Goal: Transaction & Acquisition: Purchase product/service

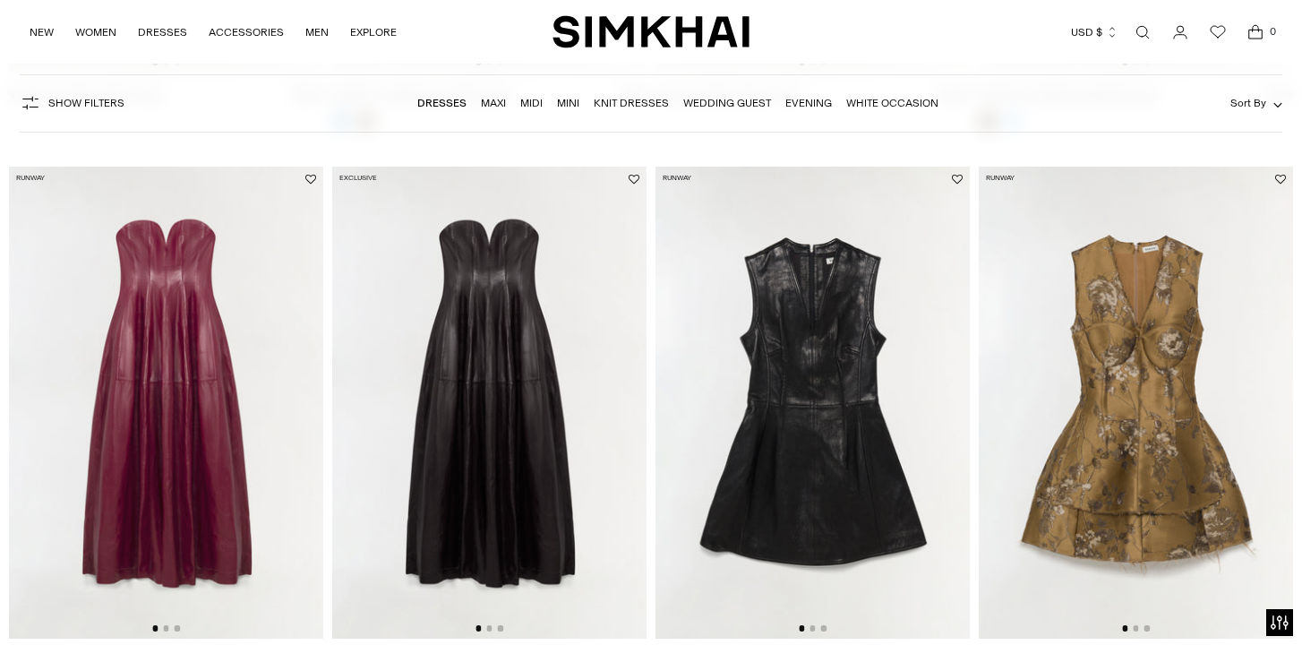
scroll to position [658, 0]
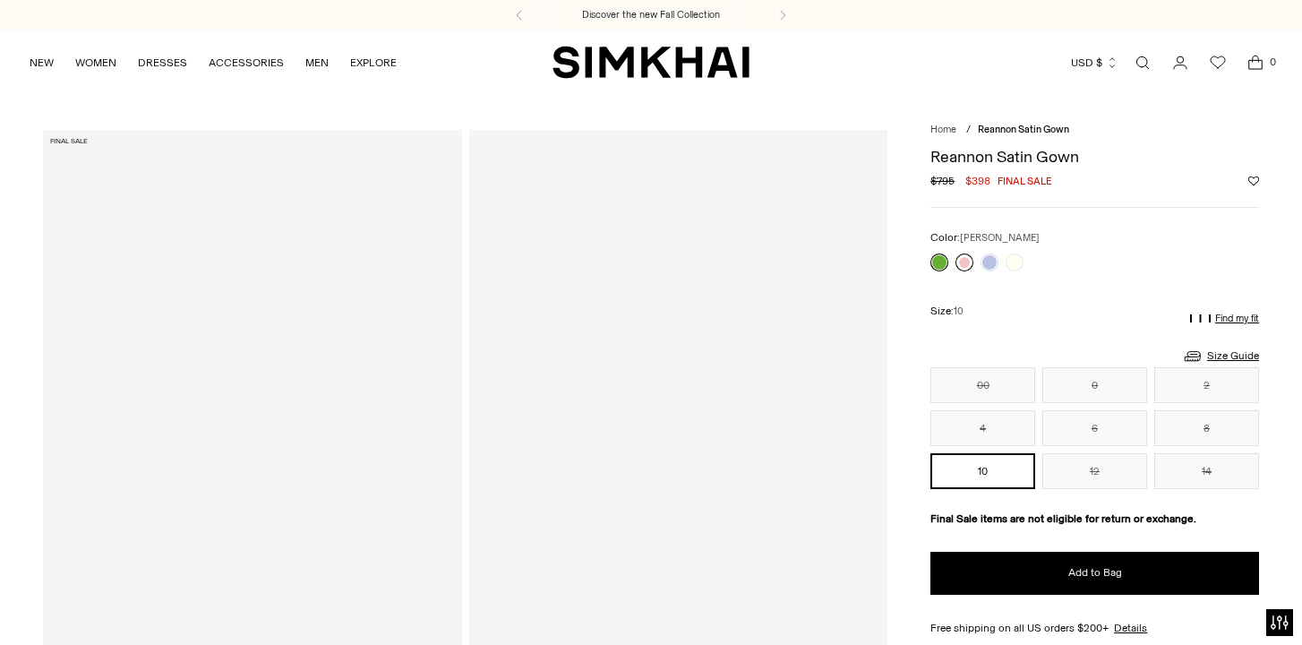
click at [967, 266] on link at bounding box center [965, 263] width 18 height 18
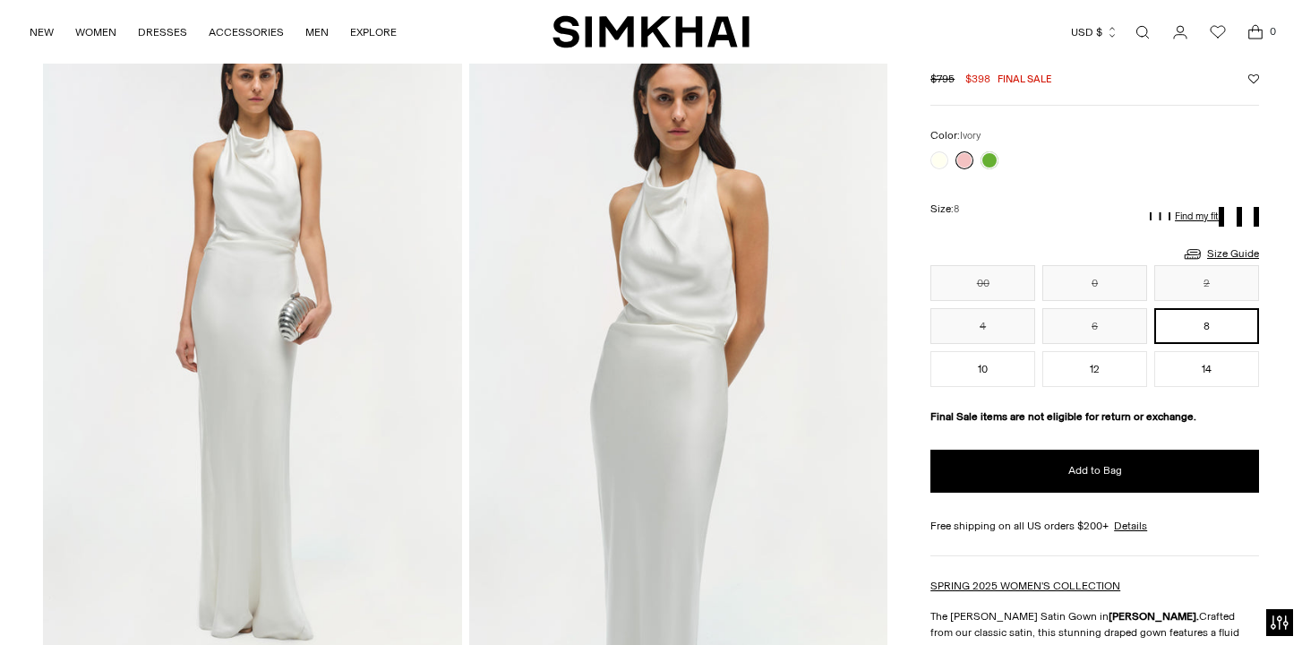
scroll to position [45, 0]
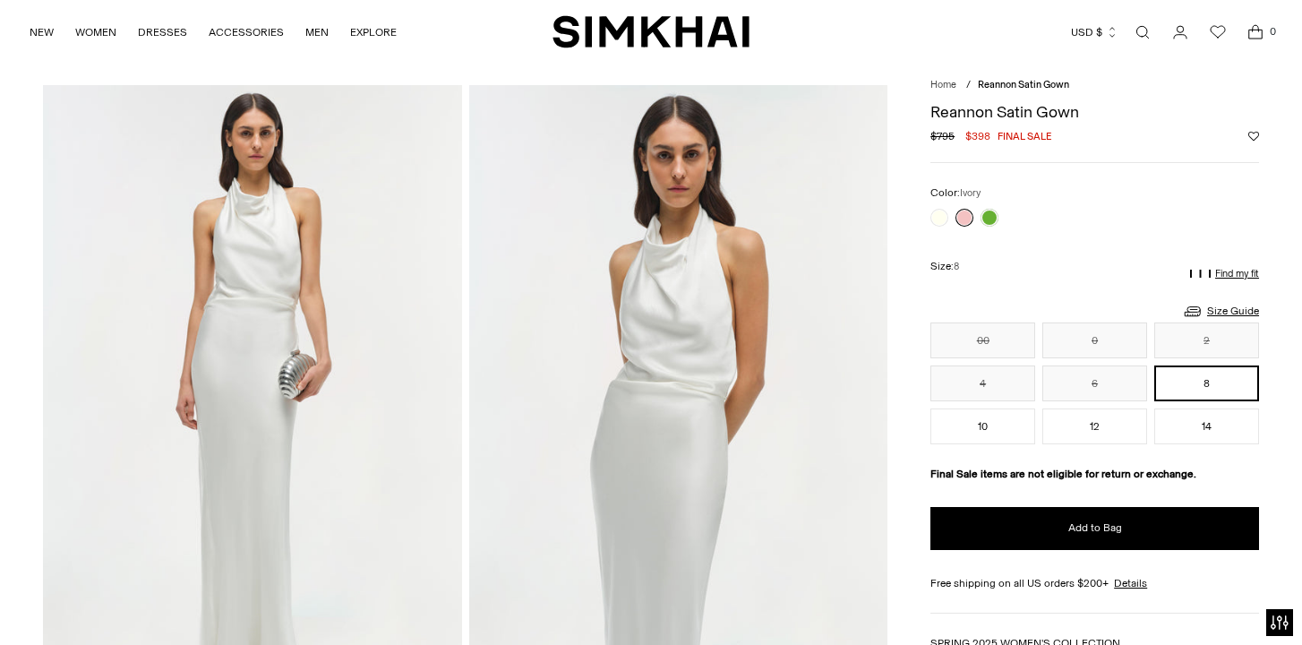
click at [963, 218] on link at bounding box center [965, 218] width 18 height 18
